Goal: Browse casually: Explore the website without a specific task or goal

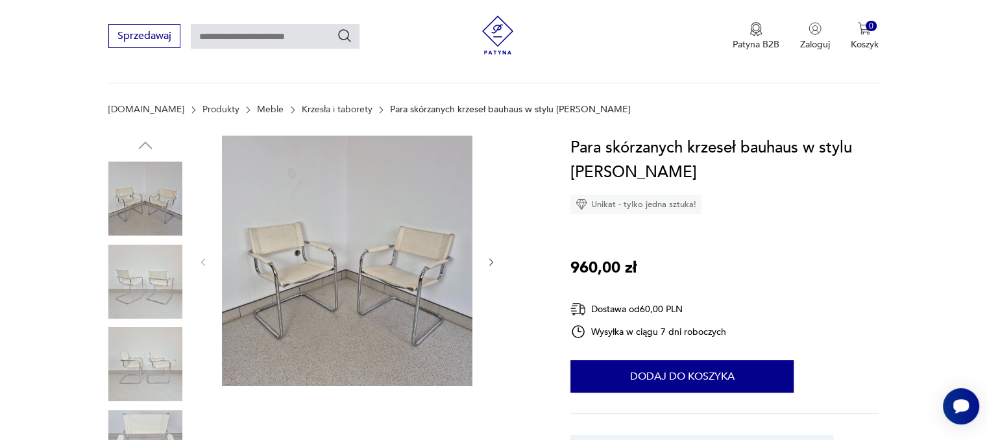
scroll to position [130, 0]
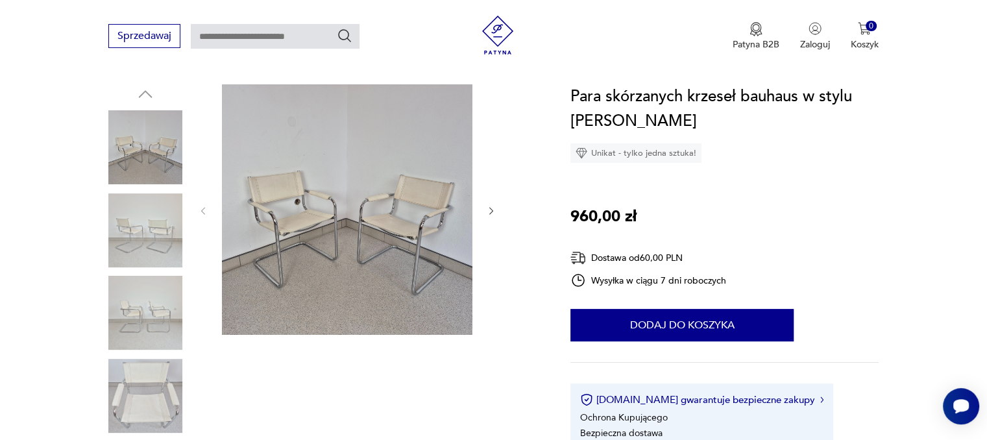
click at [293, 185] on img at bounding box center [347, 209] width 250 height 250
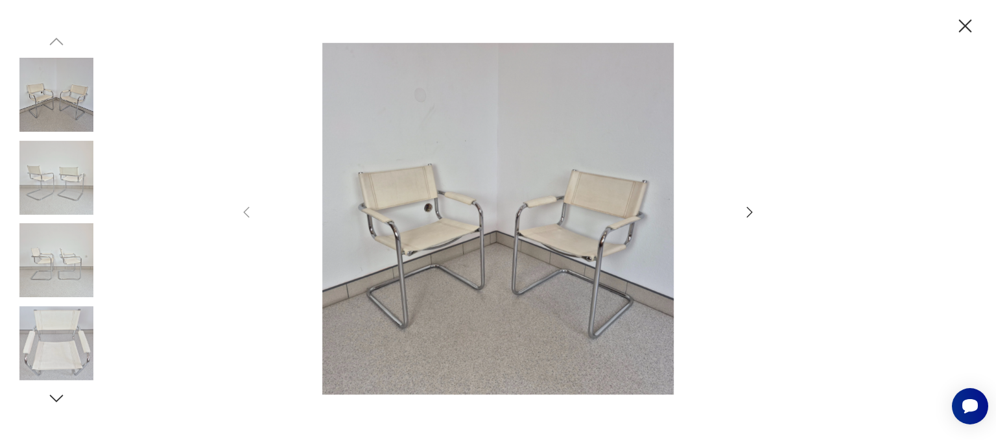
click at [747, 211] on icon "button" at bounding box center [750, 212] width 16 height 16
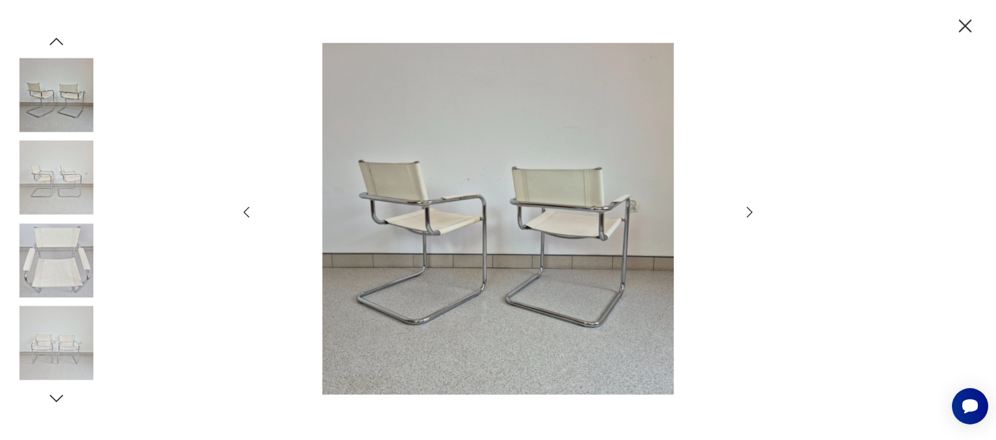
click at [747, 211] on icon "button" at bounding box center [750, 212] width 16 height 16
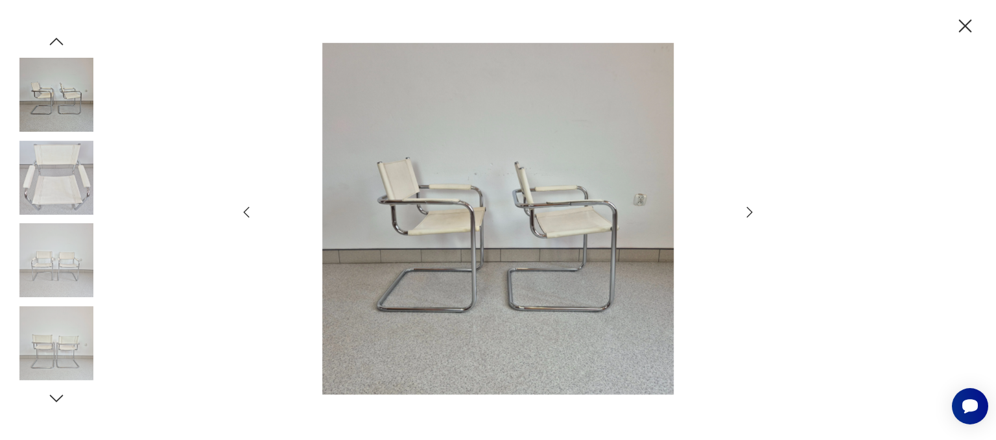
click at [747, 211] on icon "button" at bounding box center [750, 212] width 16 height 16
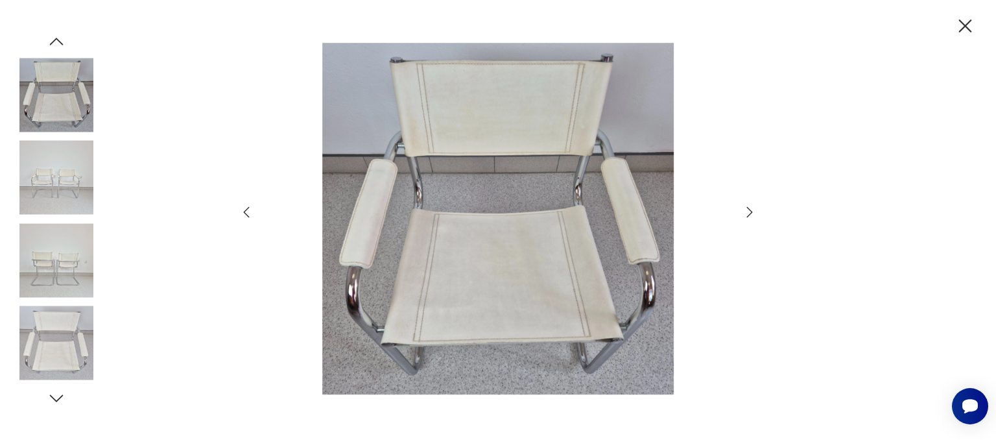
click at [747, 211] on icon "button" at bounding box center [750, 212] width 16 height 16
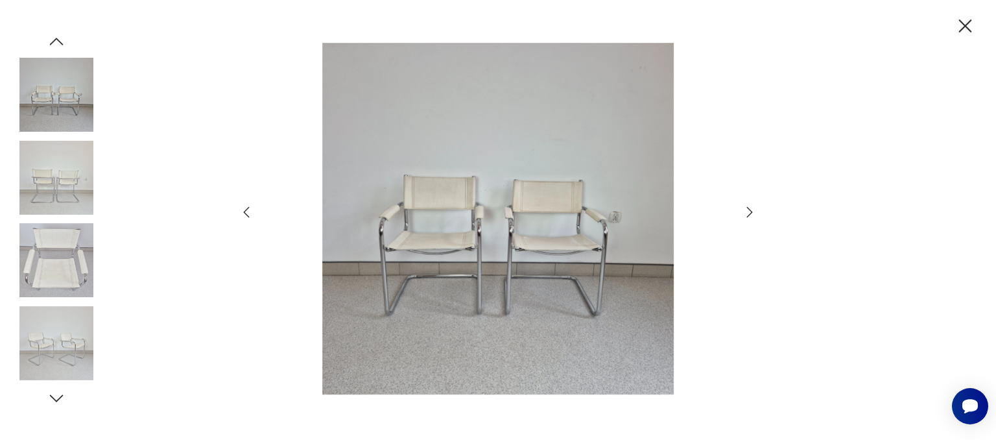
click at [747, 211] on icon "button" at bounding box center [750, 212] width 16 height 16
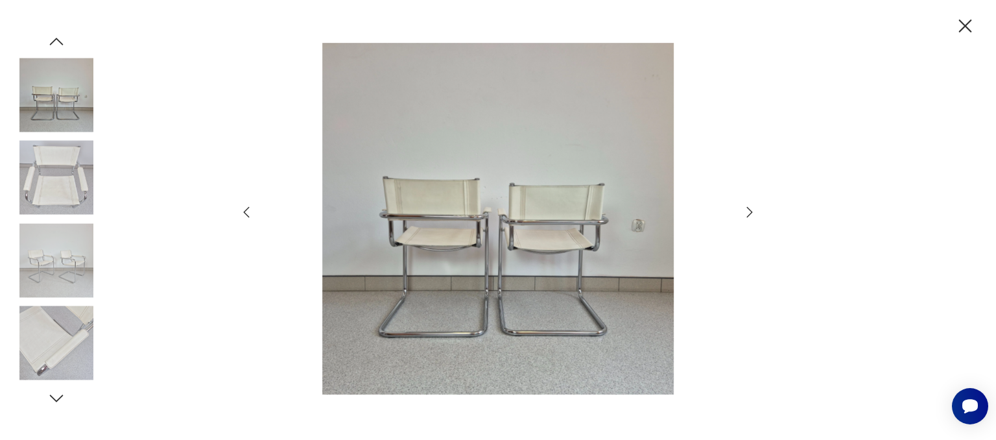
click at [747, 211] on icon "button" at bounding box center [750, 212] width 16 height 16
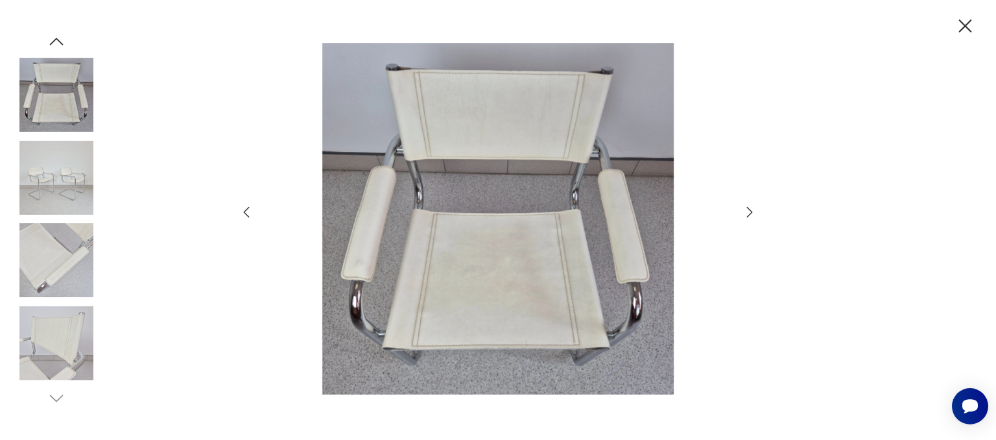
click at [959, 22] on icon "button" at bounding box center [965, 26] width 23 height 23
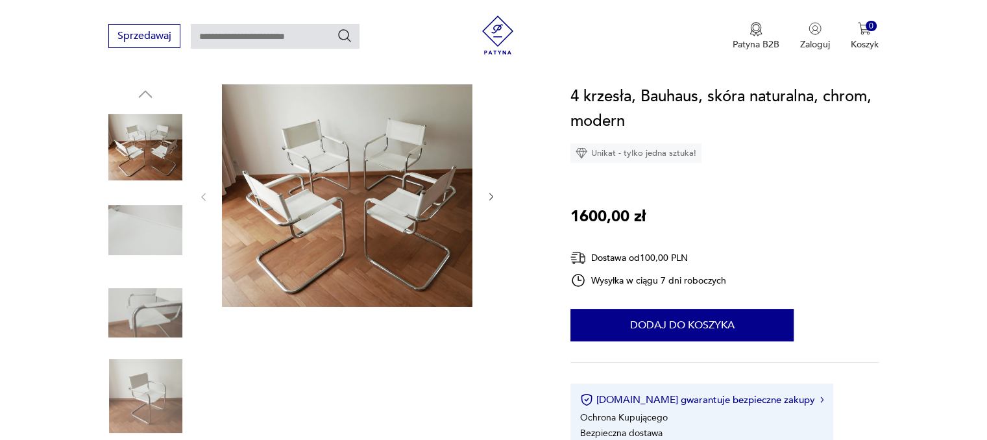
click at [291, 197] on img at bounding box center [347, 195] width 250 height 222
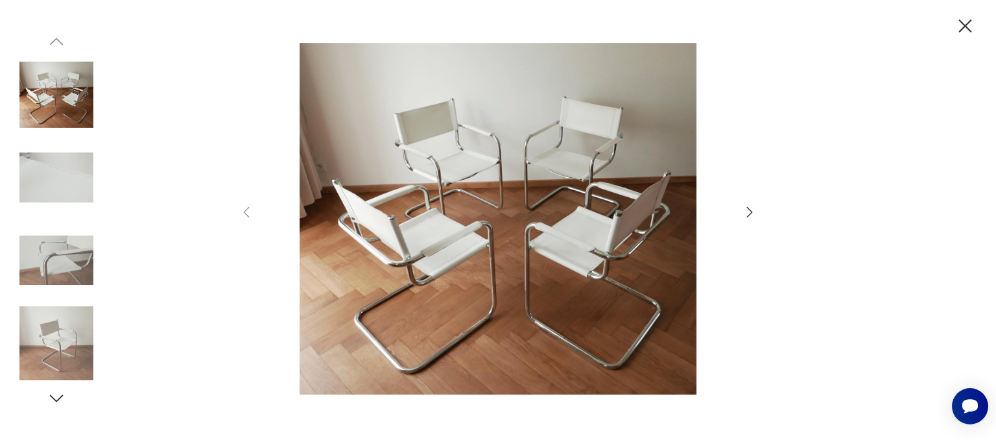
click at [745, 212] on icon "button" at bounding box center [750, 212] width 16 height 16
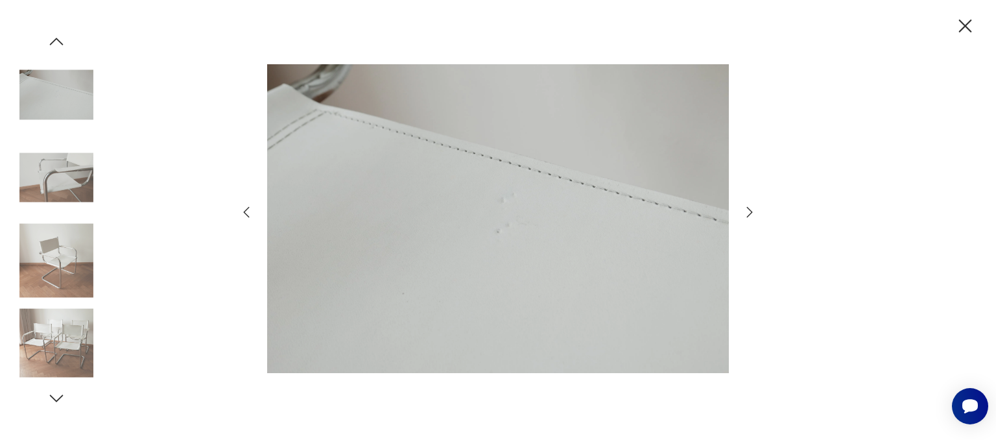
click at [745, 212] on icon "button" at bounding box center [750, 212] width 16 height 16
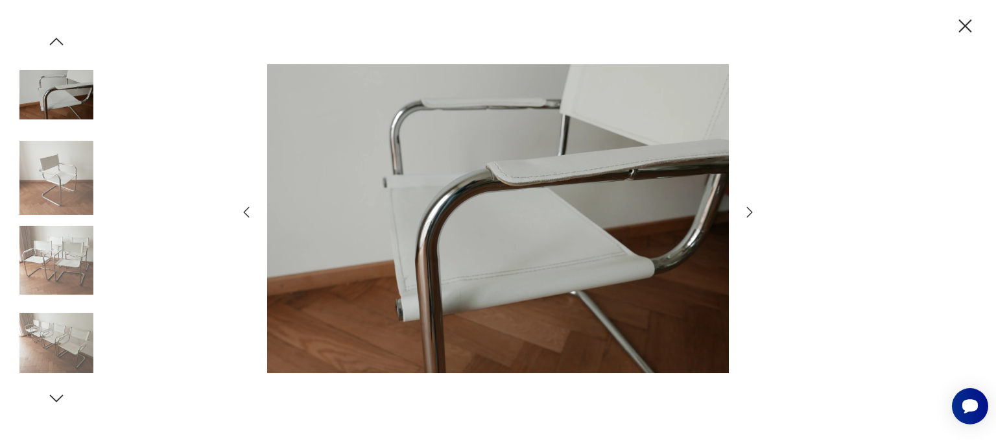
click at [745, 212] on icon "button" at bounding box center [750, 212] width 16 height 16
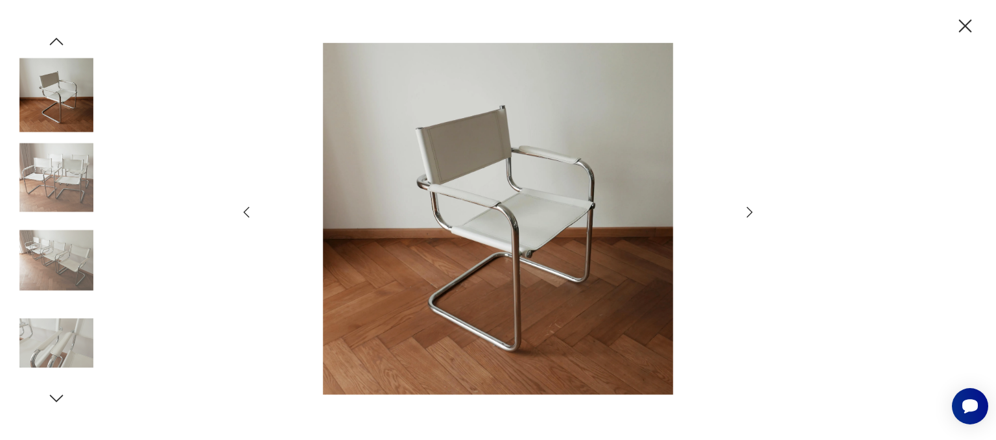
click at [745, 212] on icon "button" at bounding box center [750, 212] width 16 height 16
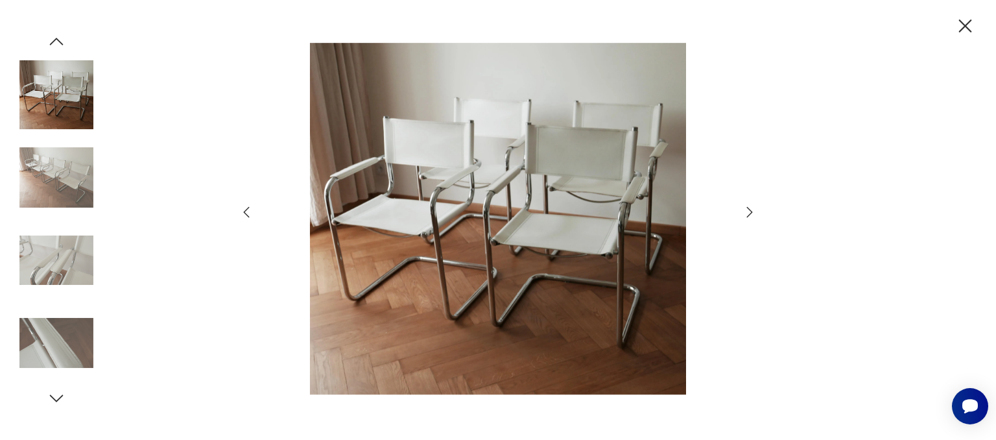
click at [745, 212] on icon "button" at bounding box center [750, 212] width 16 height 16
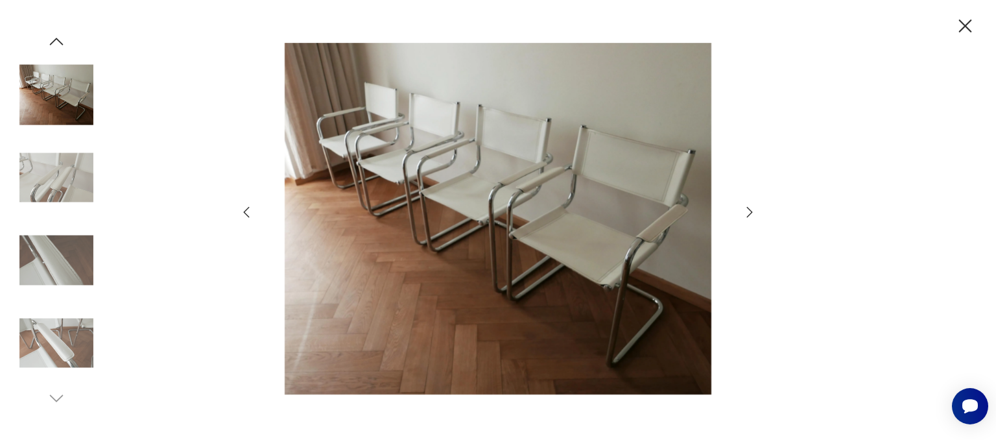
click at [745, 212] on icon "button" at bounding box center [750, 212] width 16 height 16
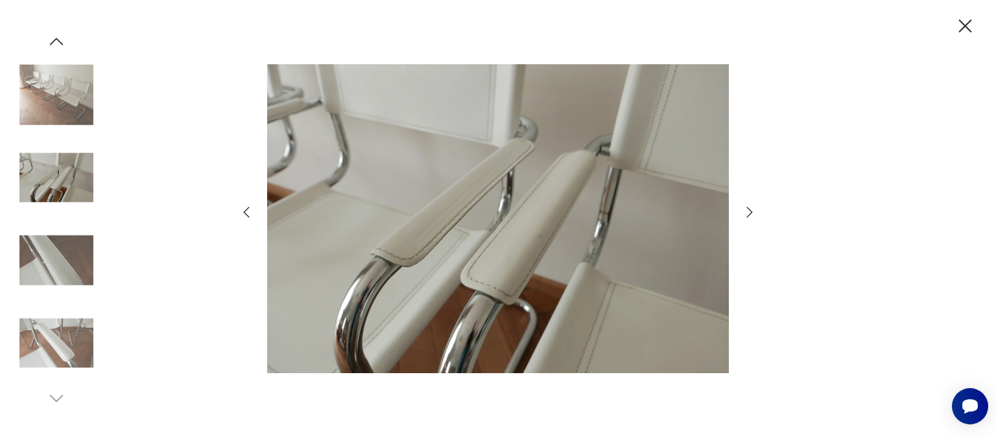
click at [745, 212] on icon "button" at bounding box center [750, 212] width 16 height 16
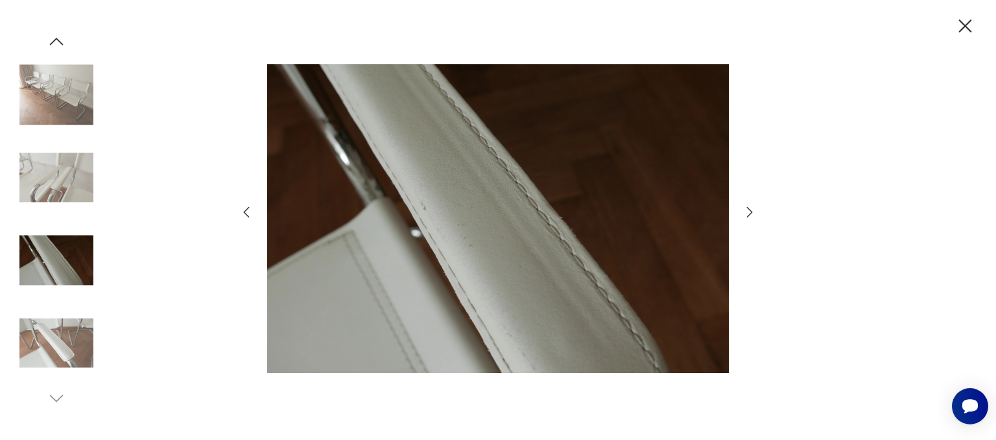
click at [745, 212] on icon "button" at bounding box center [750, 212] width 16 height 16
